Goal: Information Seeking & Learning: Learn about a topic

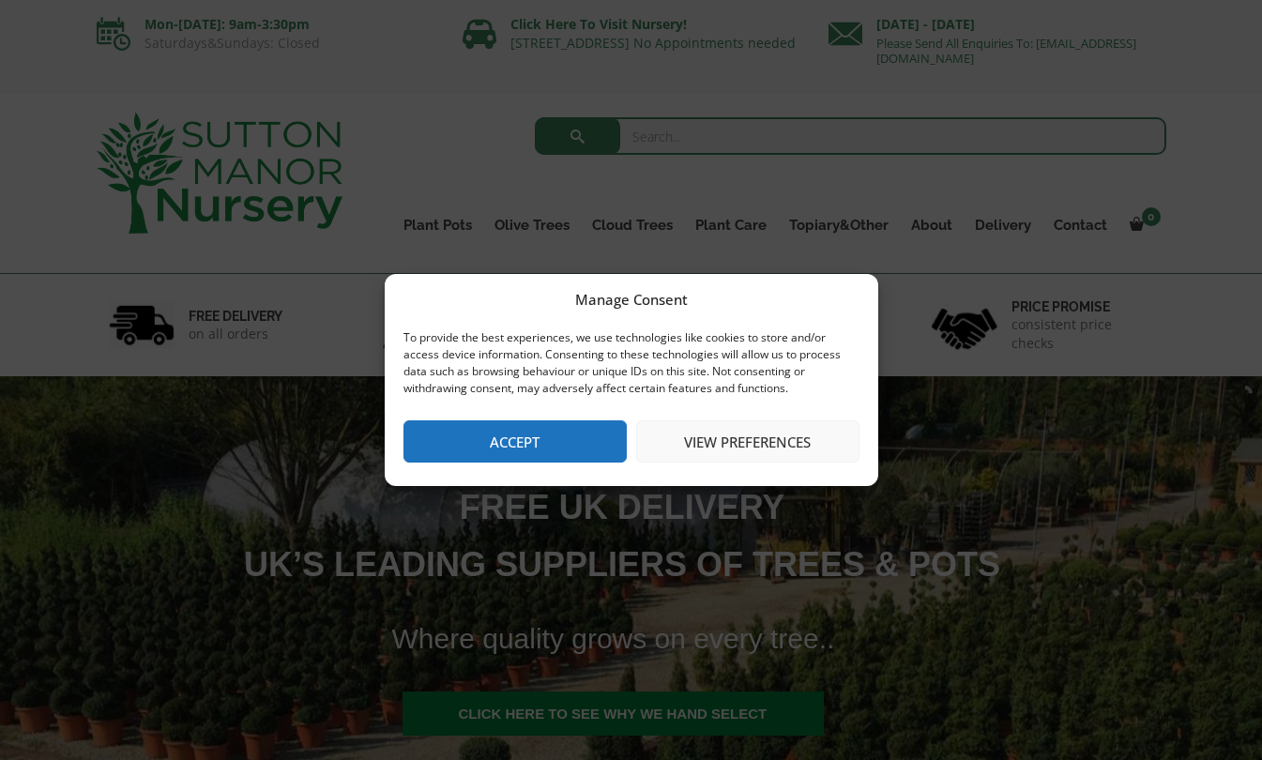
click at [532, 436] on button "Accept" at bounding box center [515, 441] width 223 height 42
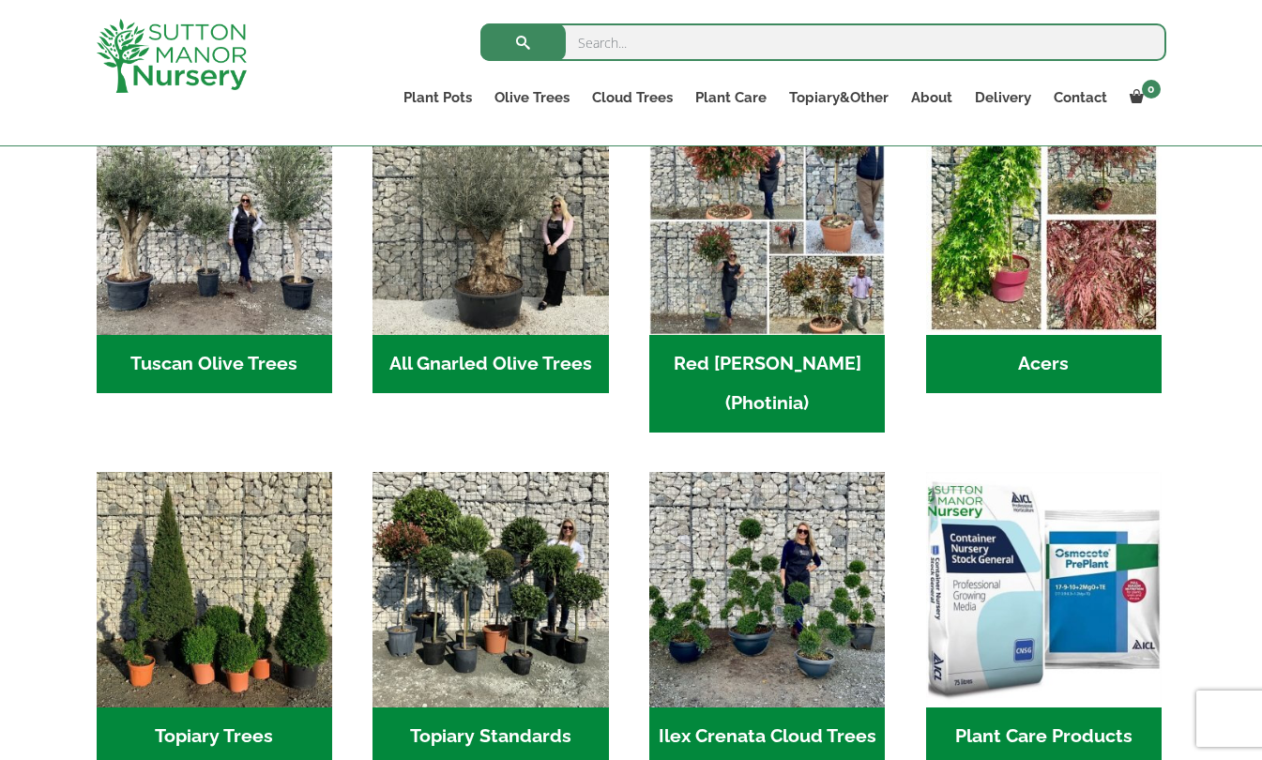
scroll to position [845, 0]
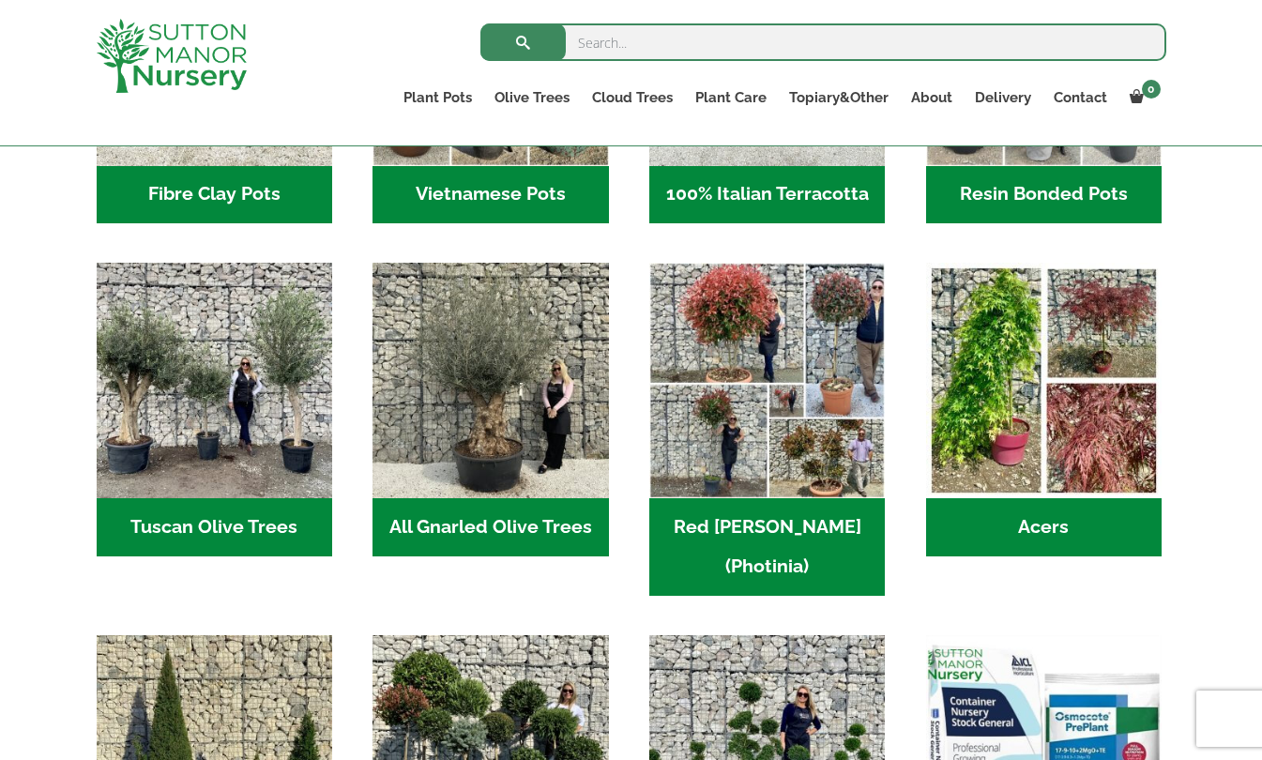
click at [255, 523] on h2 "Tuscan Olive Trees (2)" at bounding box center [215, 527] width 236 height 58
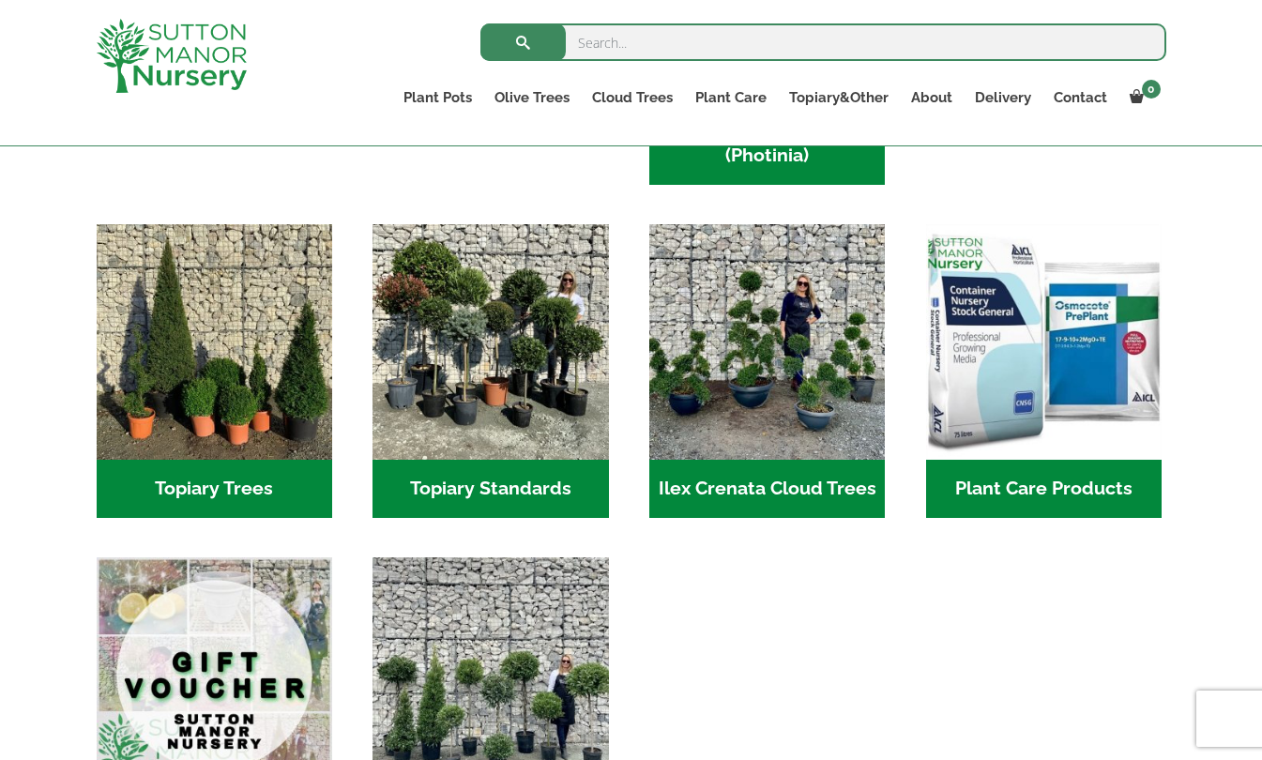
scroll to position [1408, 0]
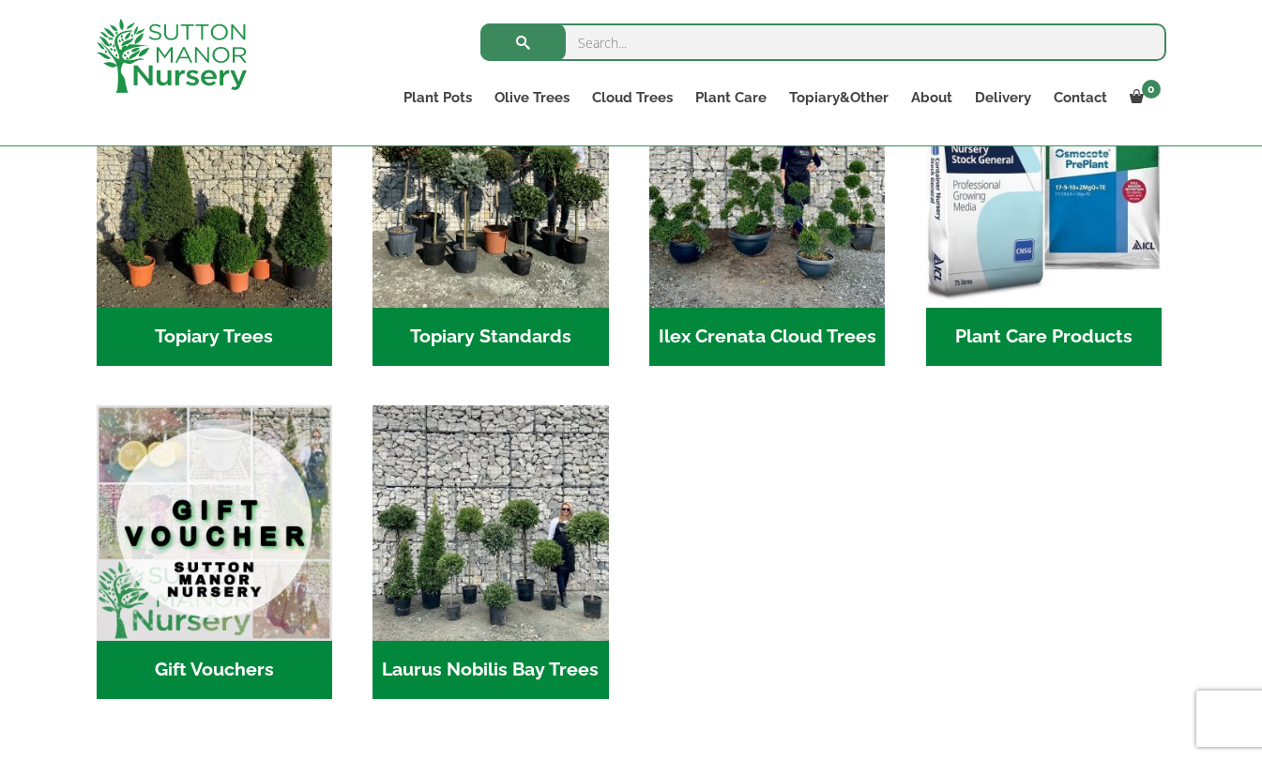
click at [743, 308] on h2 "Ilex Crenata Cloud Trees (141)" at bounding box center [767, 337] width 236 height 58
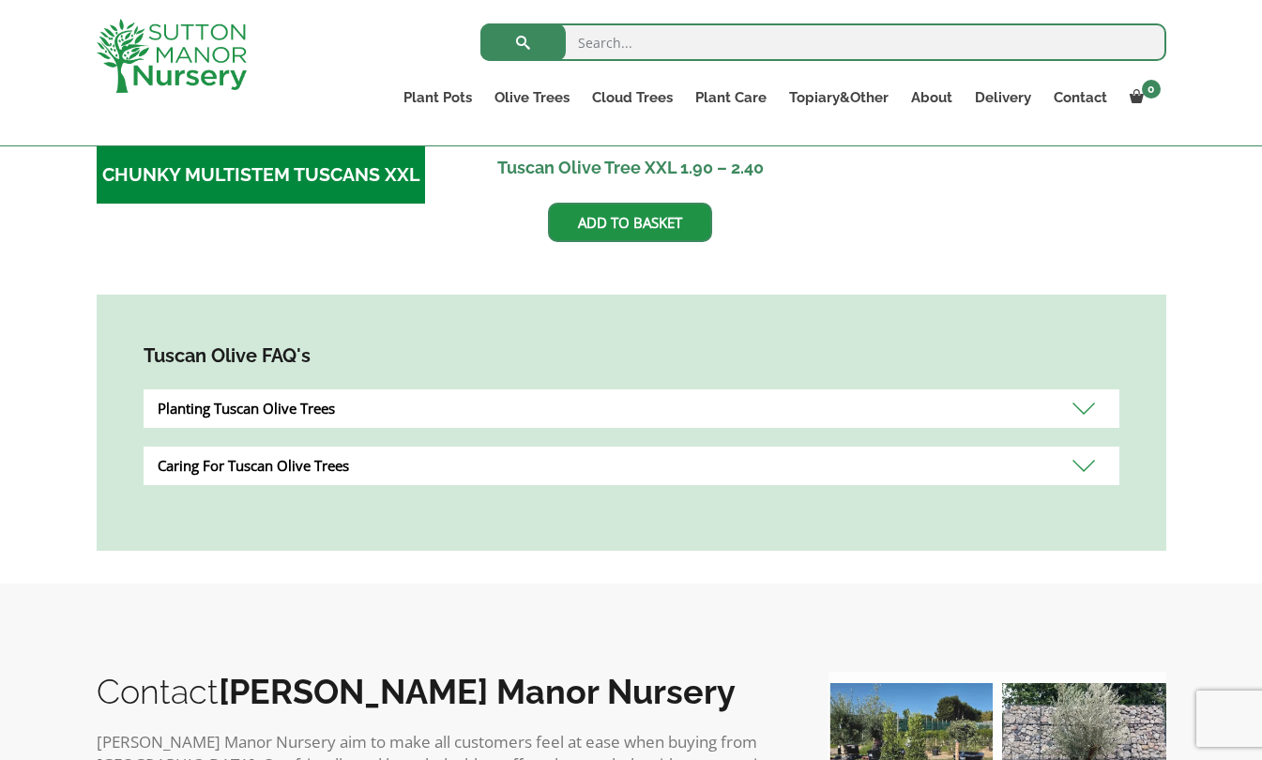
scroll to position [529, 0]
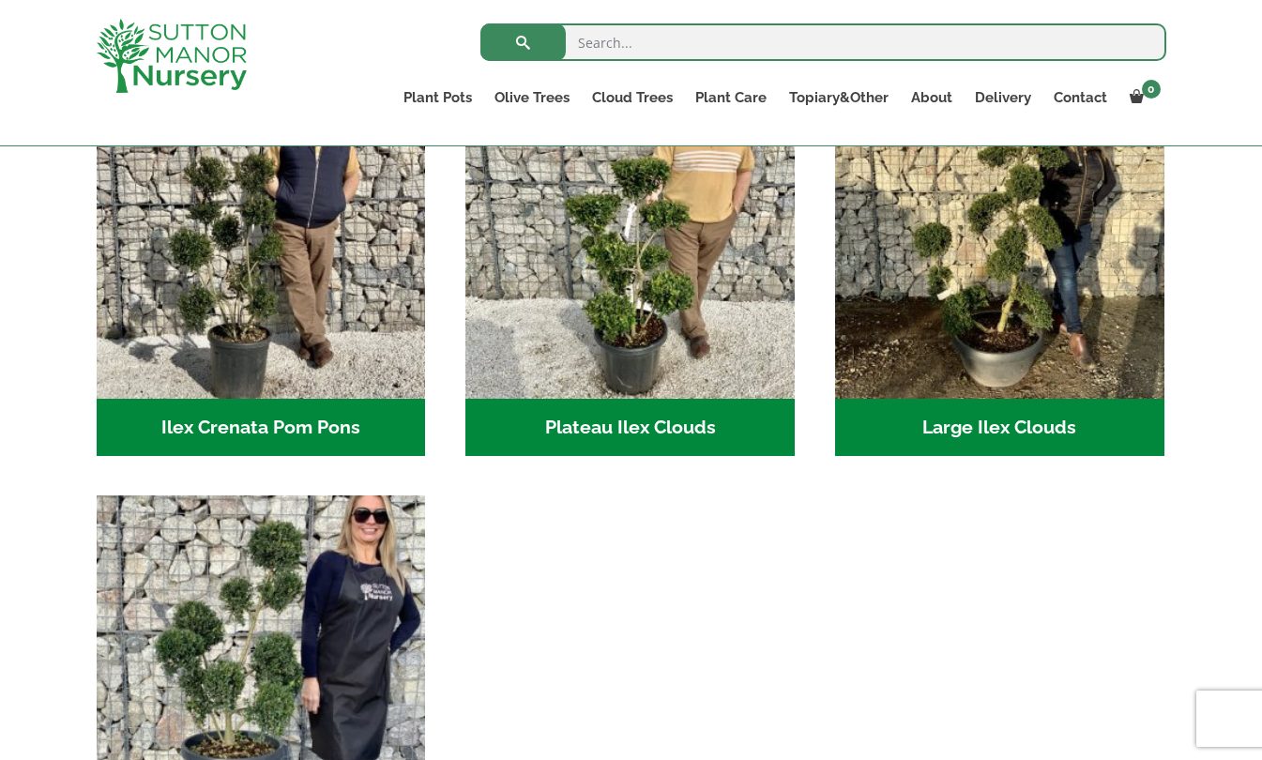
scroll to position [469, 0]
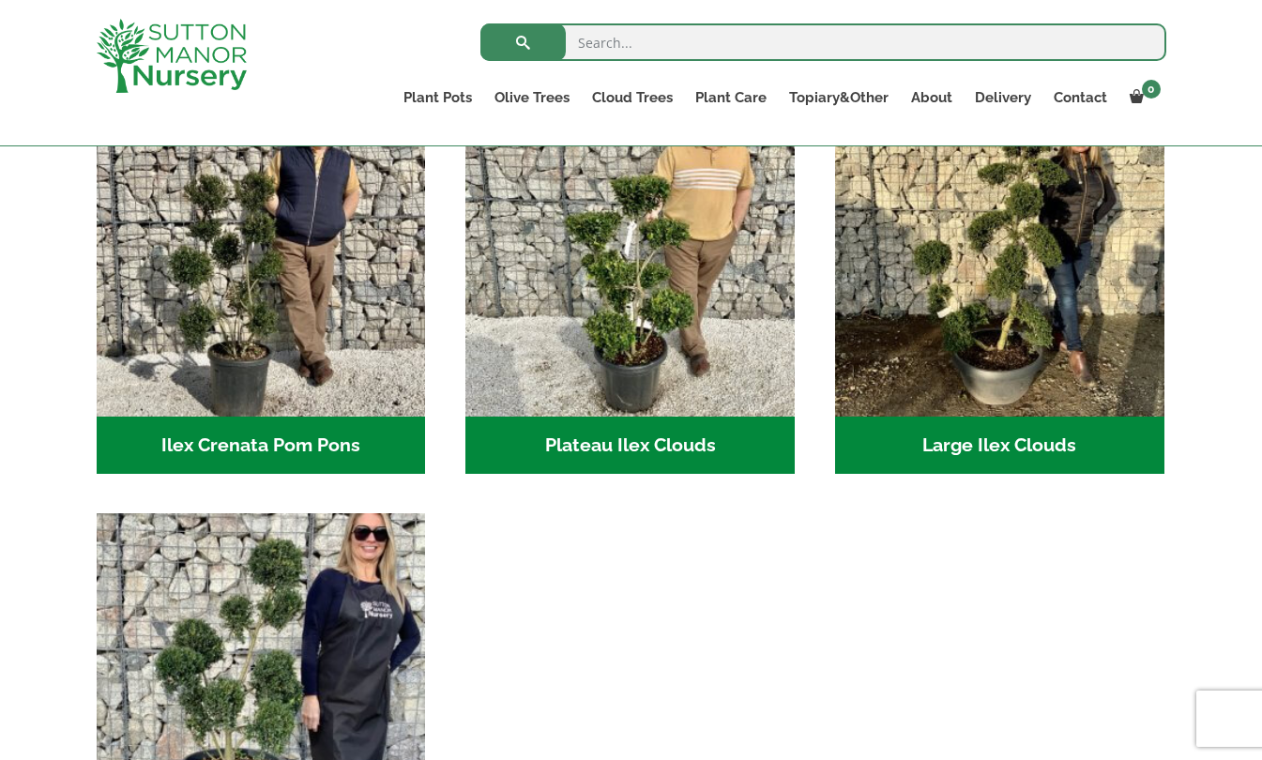
click at [694, 311] on img "Visit product category Plateau Ilex Clouds" at bounding box center [629, 251] width 329 height 329
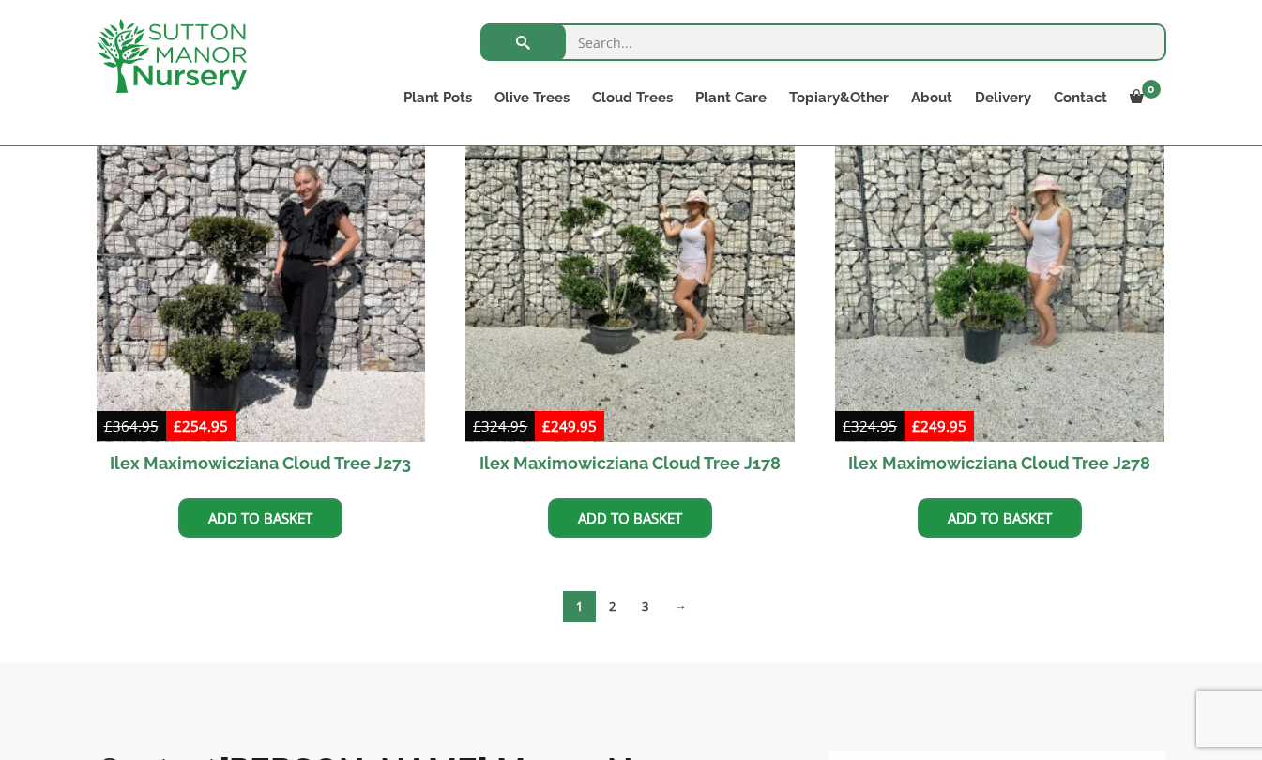
scroll to position [751, 0]
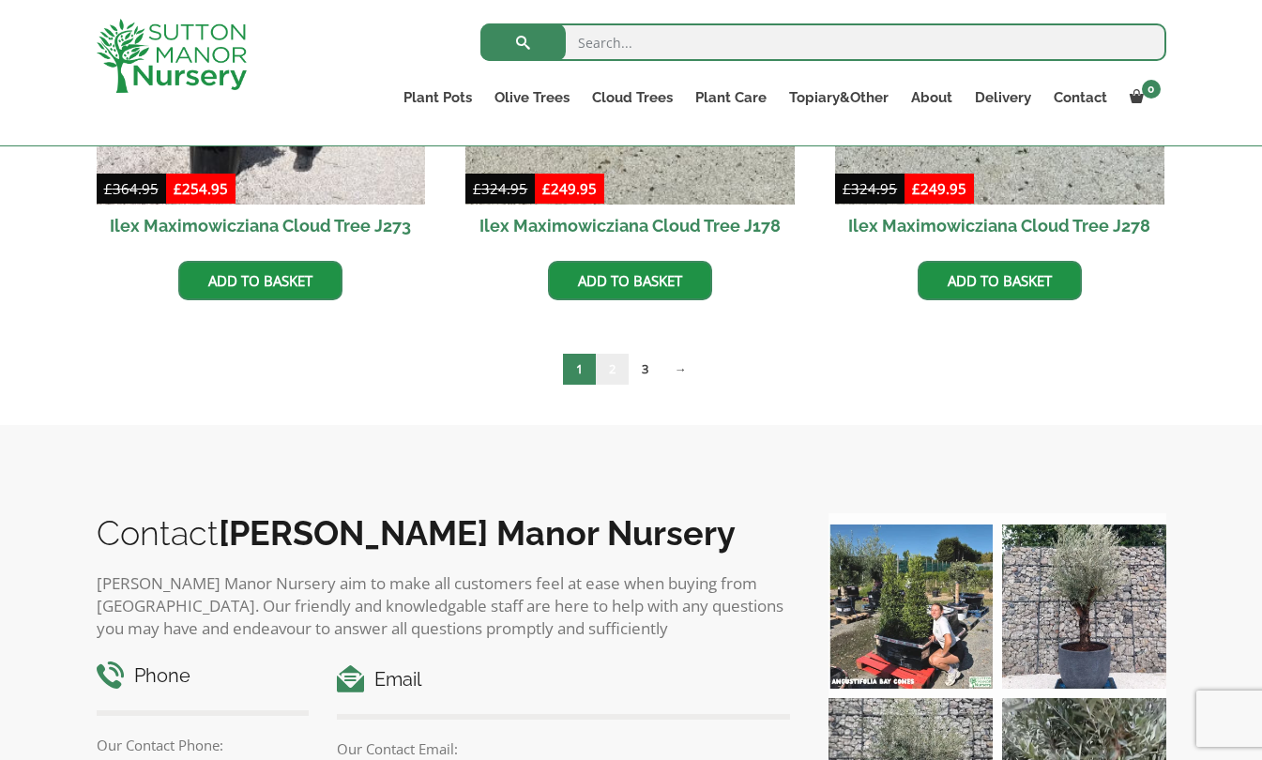
click at [610, 374] on link "2" at bounding box center [612, 369] width 33 height 31
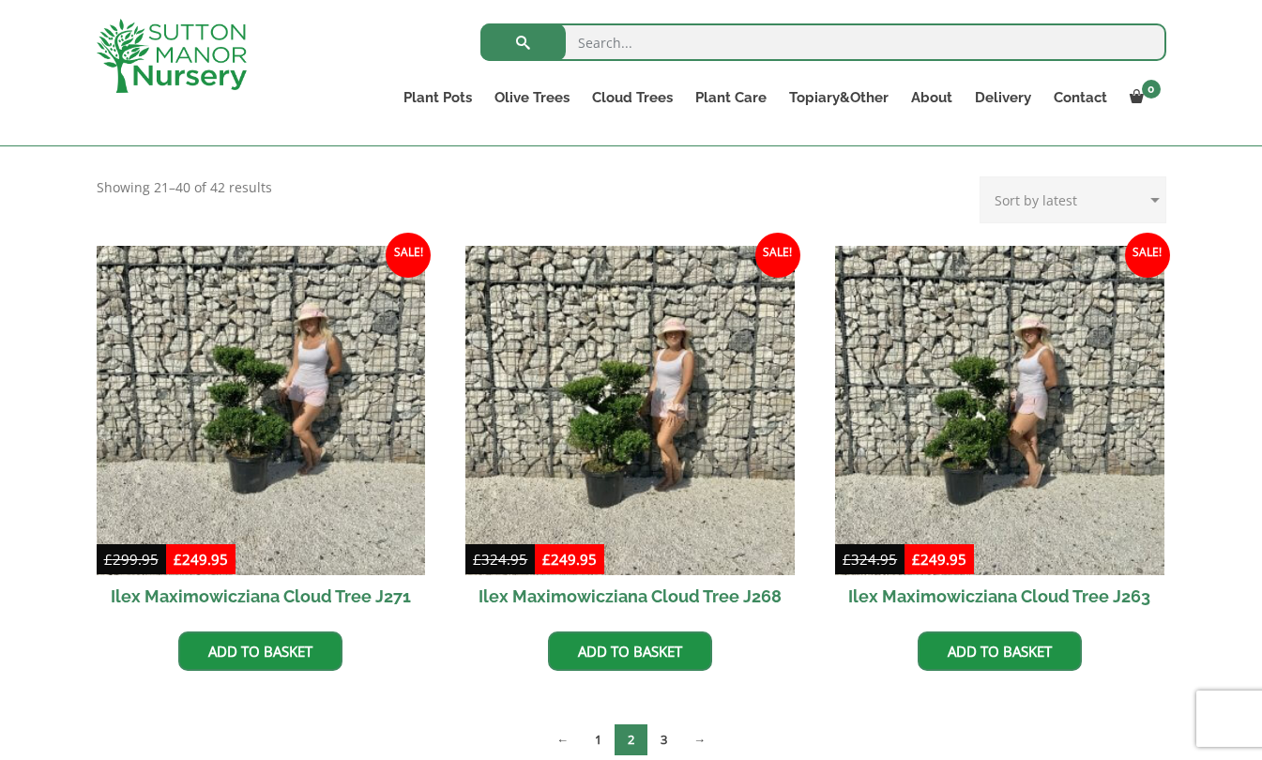
scroll to position [469, 0]
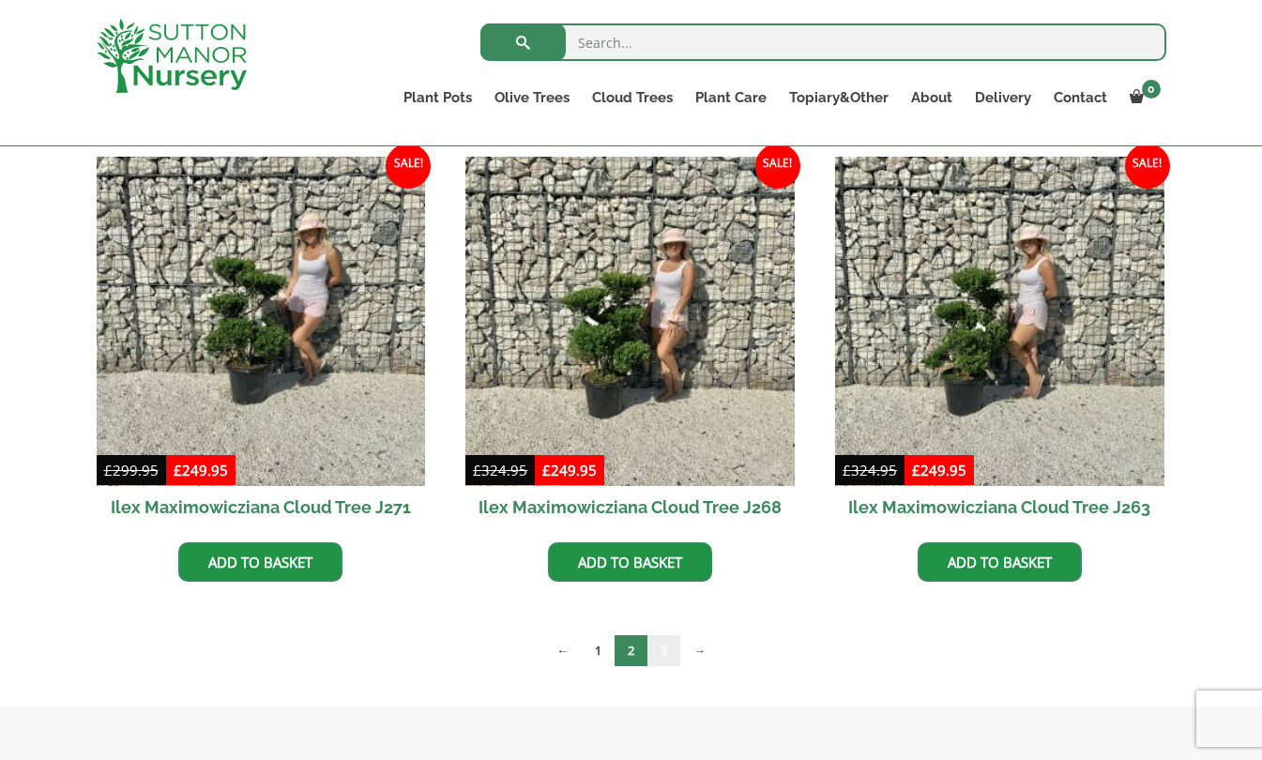
click at [662, 647] on link "3" at bounding box center [664, 650] width 33 height 31
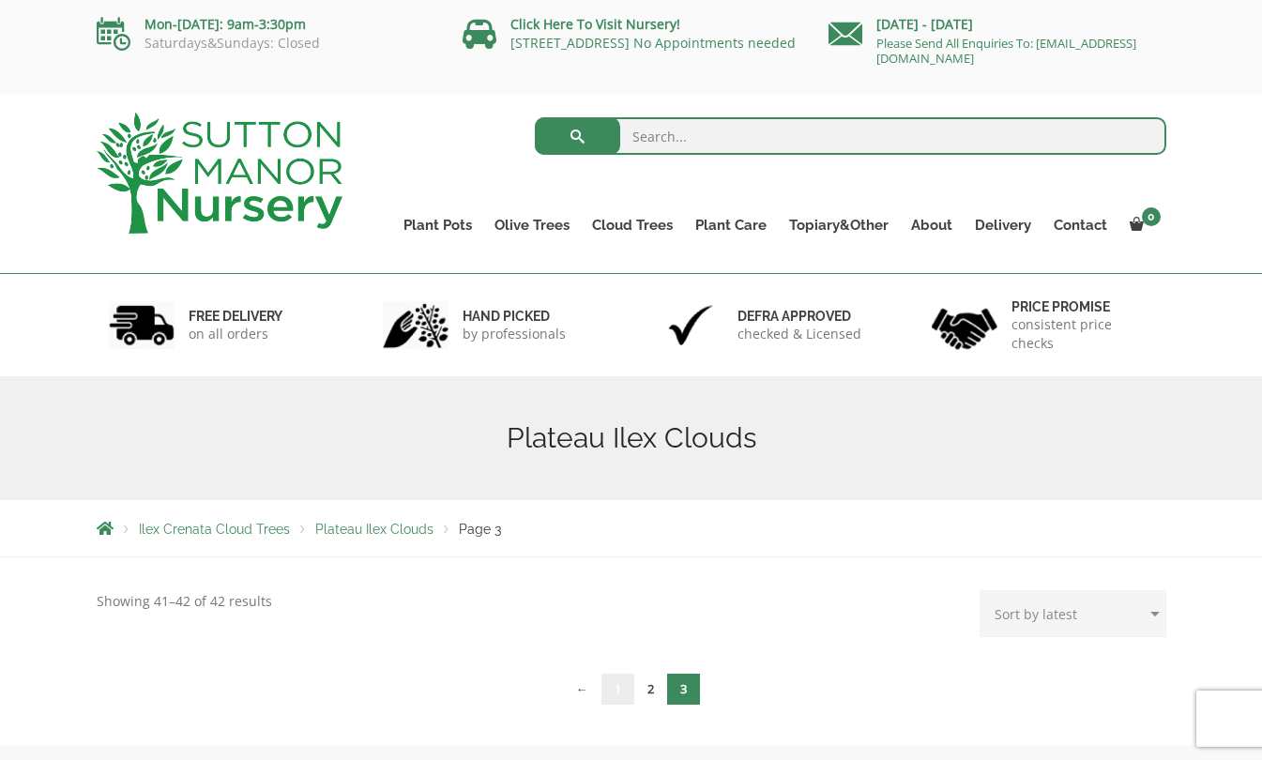
click at [612, 684] on link "1" at bounding box center [618, 689] width 33 height 31
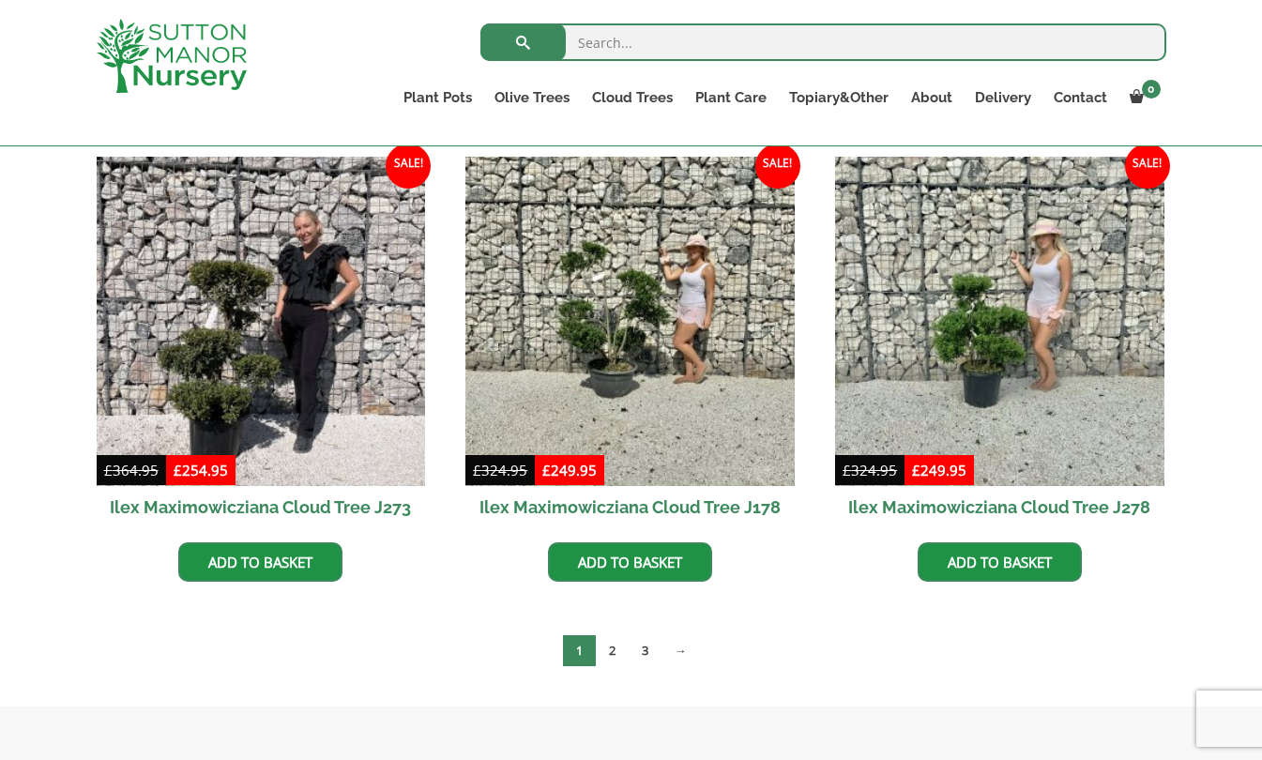
click at [0, 0] on link "Resin Bonded Pots" at bounding box center [0, 0] width 0 height 0
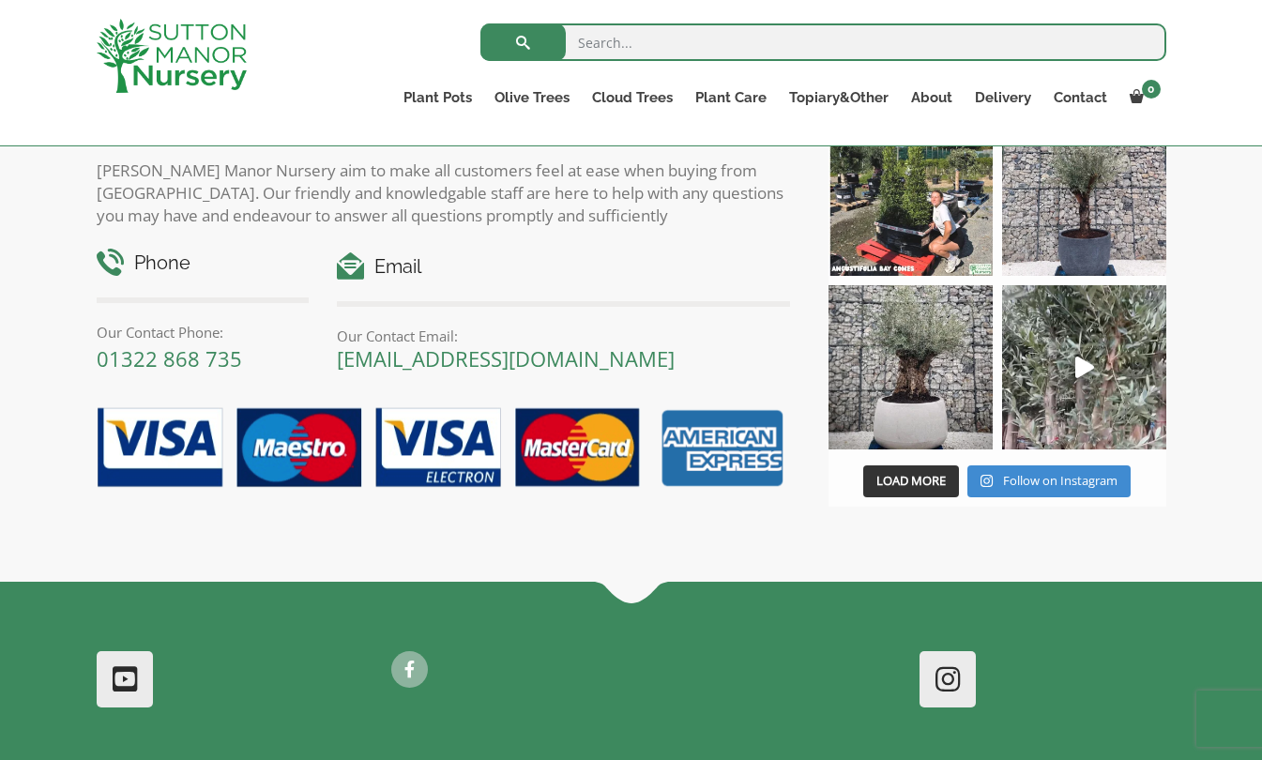
scroll to position [3063, 0]
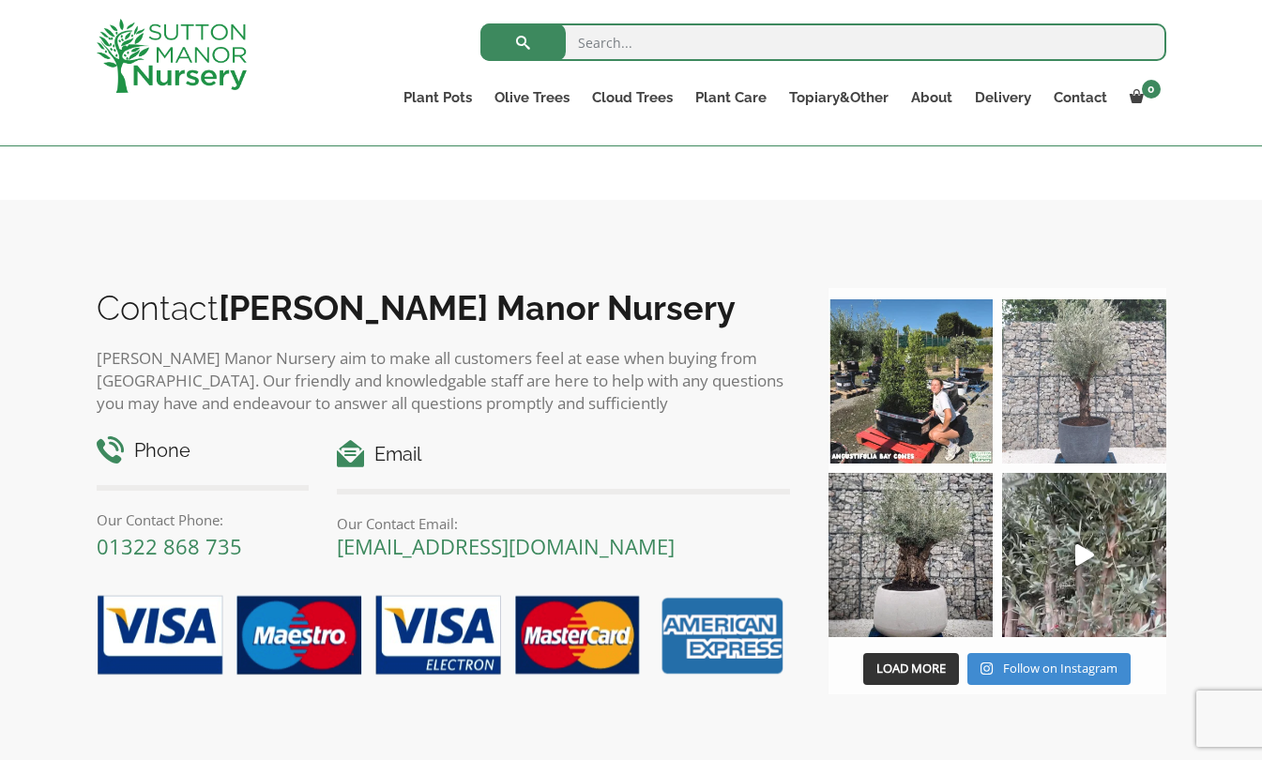
click at [1075, 393] on img at bounding box center [1084, 381] width 164 height 164
